Goal: Navigation & Orientation: Find specific page/section

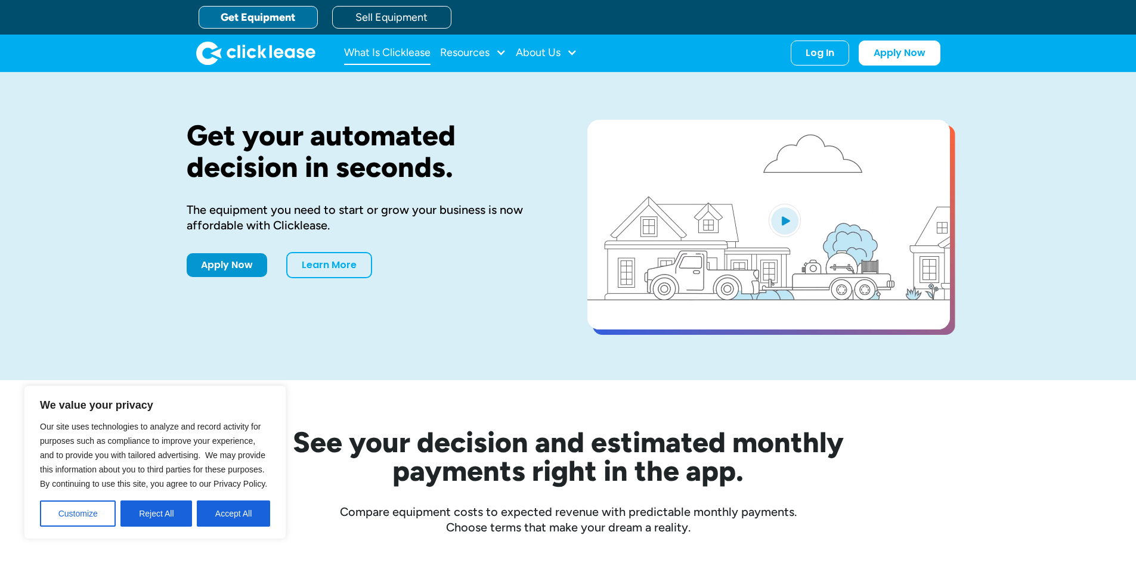
click at [428, 52] on link "What Is Clicklease" at bounding box center [387, 53] width 86 height 24
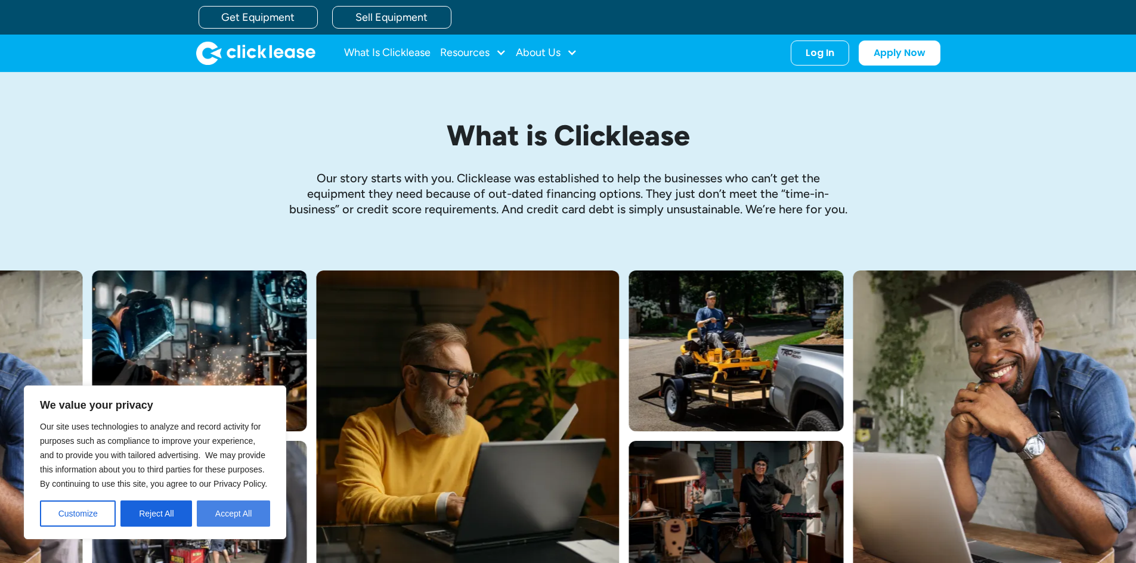
click at [219, 515] on button "Accept All" at bounding box center [233, 514] width 73 height 26
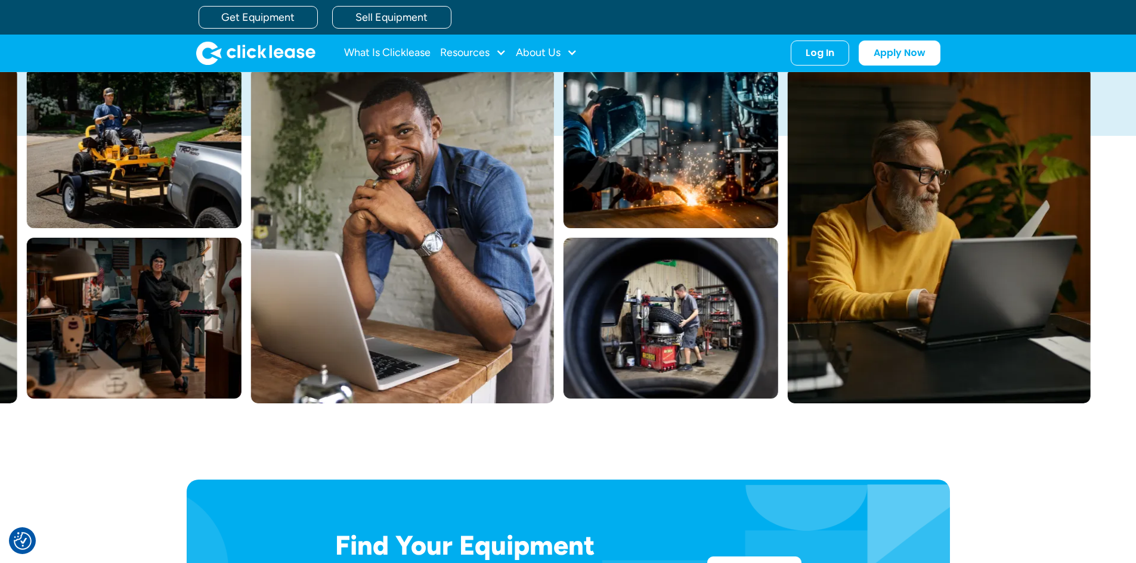
scroll to position [179, 0]
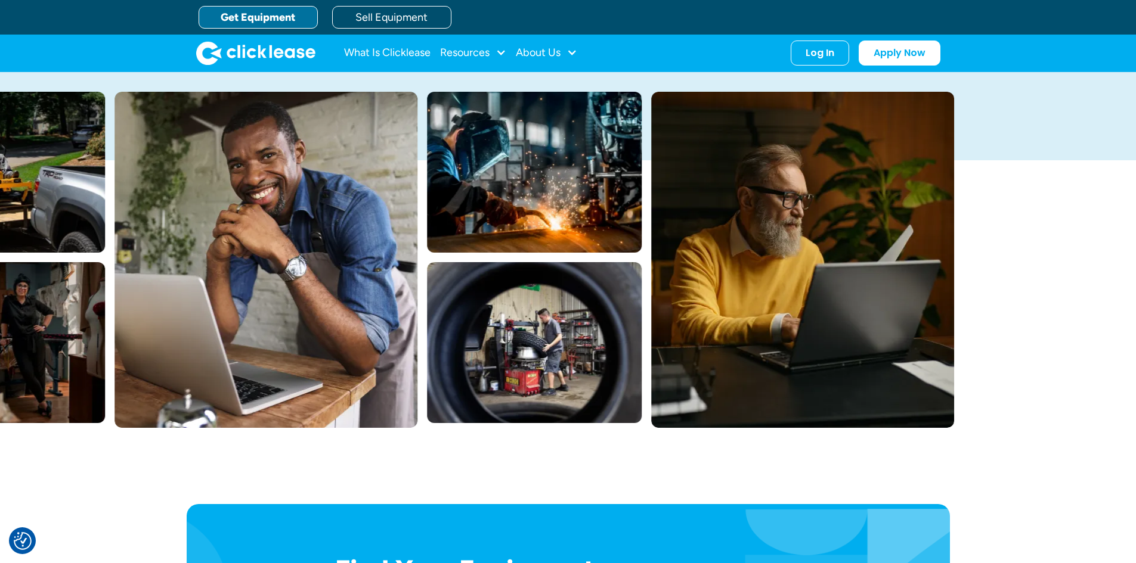
click at [299, 18] on link "Get Equipment" at bounding box center [257, 17] width 119 height 23
